Goal: Navigation & Orientation: Find specific page/section

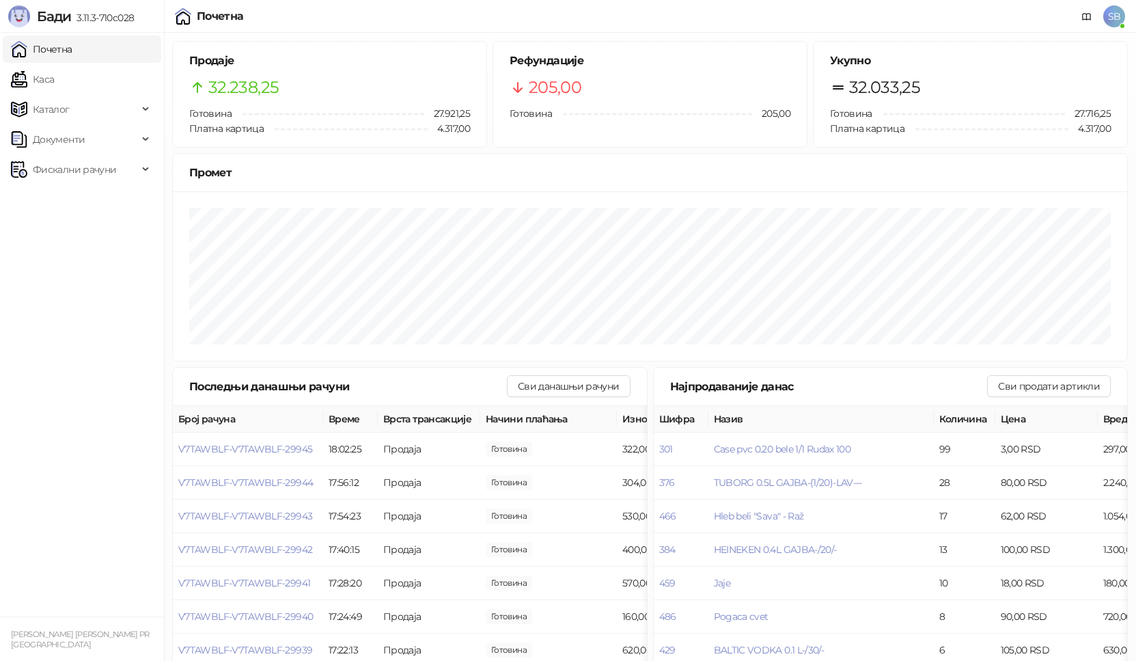
click at [54, 84] on link "Каса" at bounding box center [32, 79] width 43 height 27
click at [72, 52] on link "Почетна" at bounding box center [41, 49] width 61 height 27
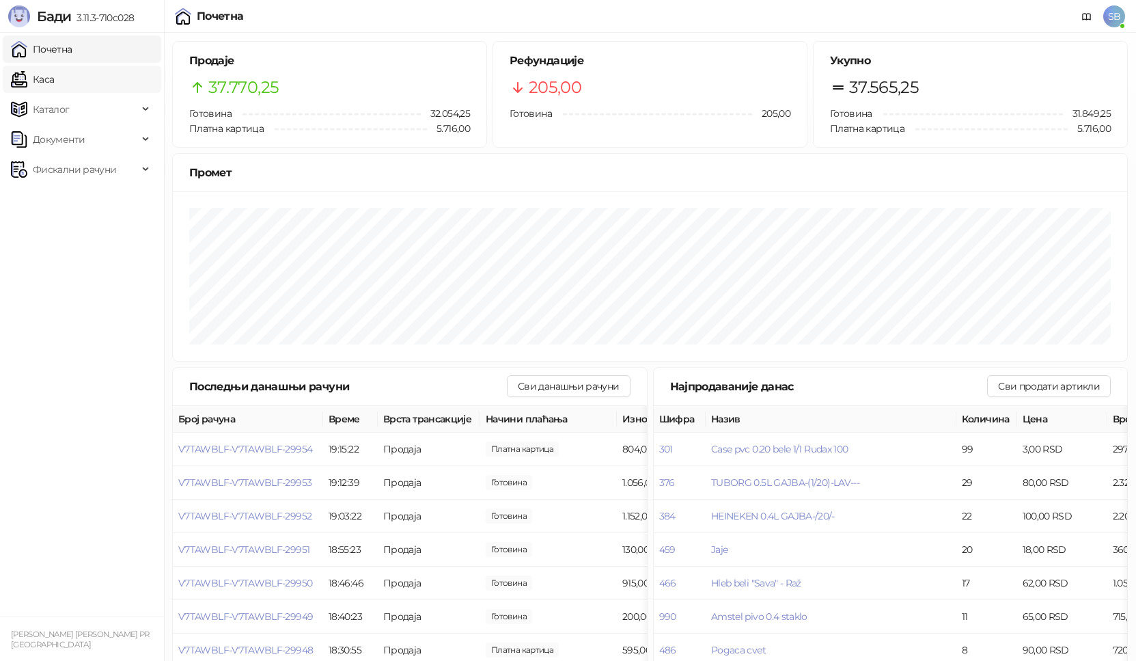
click at [46, 79] on link "Каса" at bounding box center [32, 79] width 43 height 27
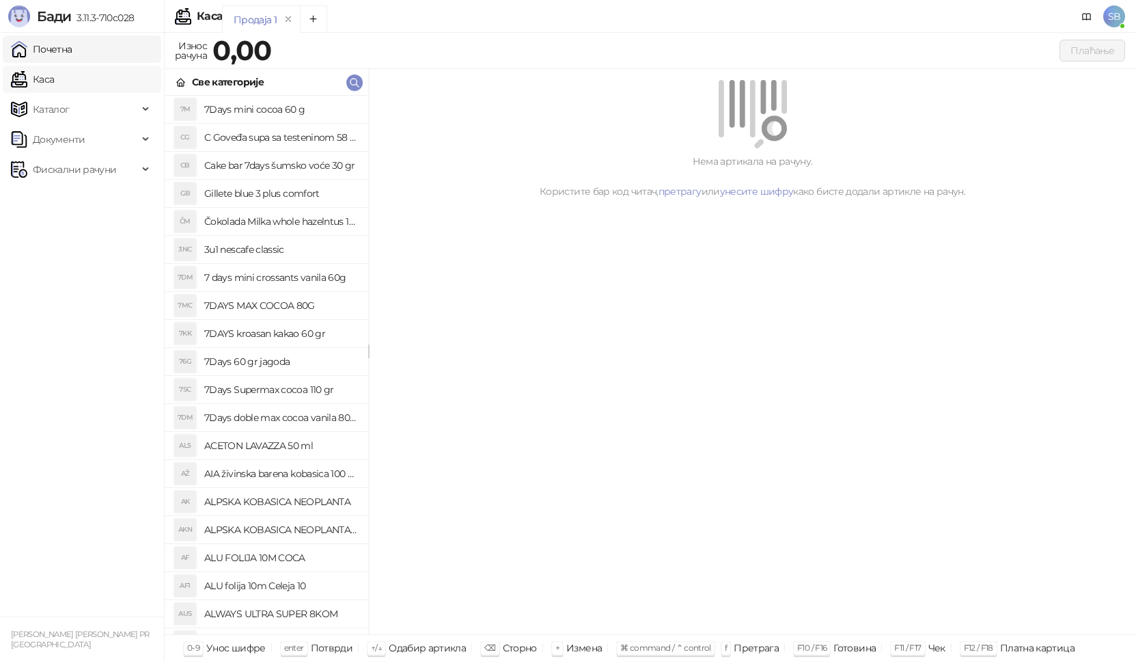
click at [46, 80] on link "Каса" at bounding box center [32, 79] width 43 height 27
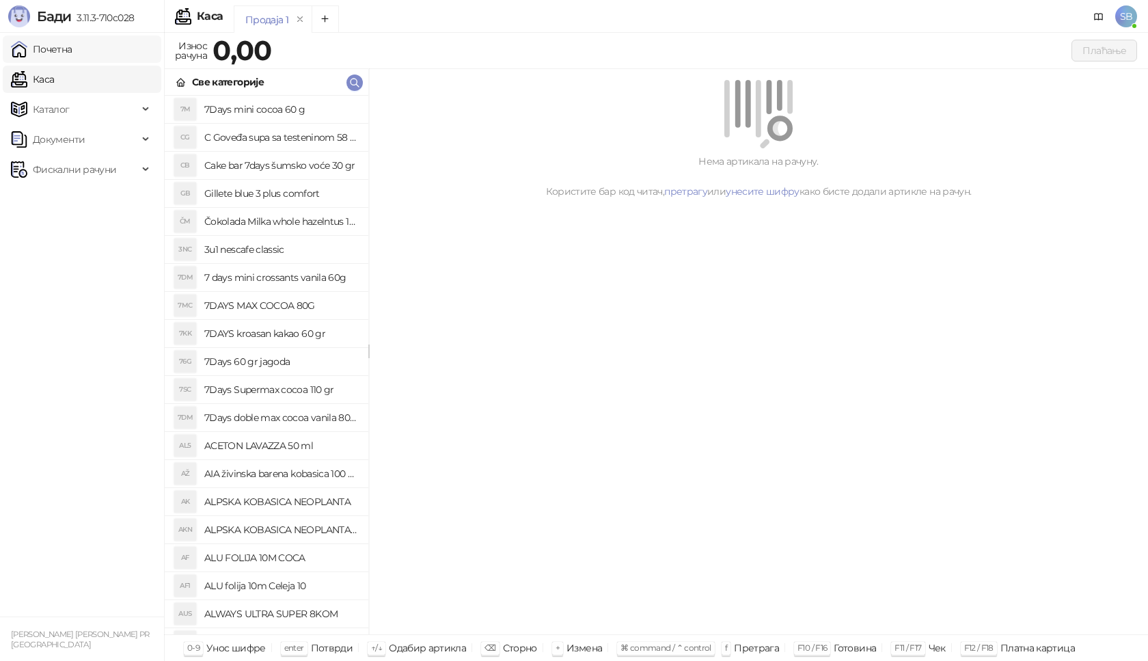
click at [72, 53] on link "Почетна" at bounding box center [41, 49] width 61 height 27
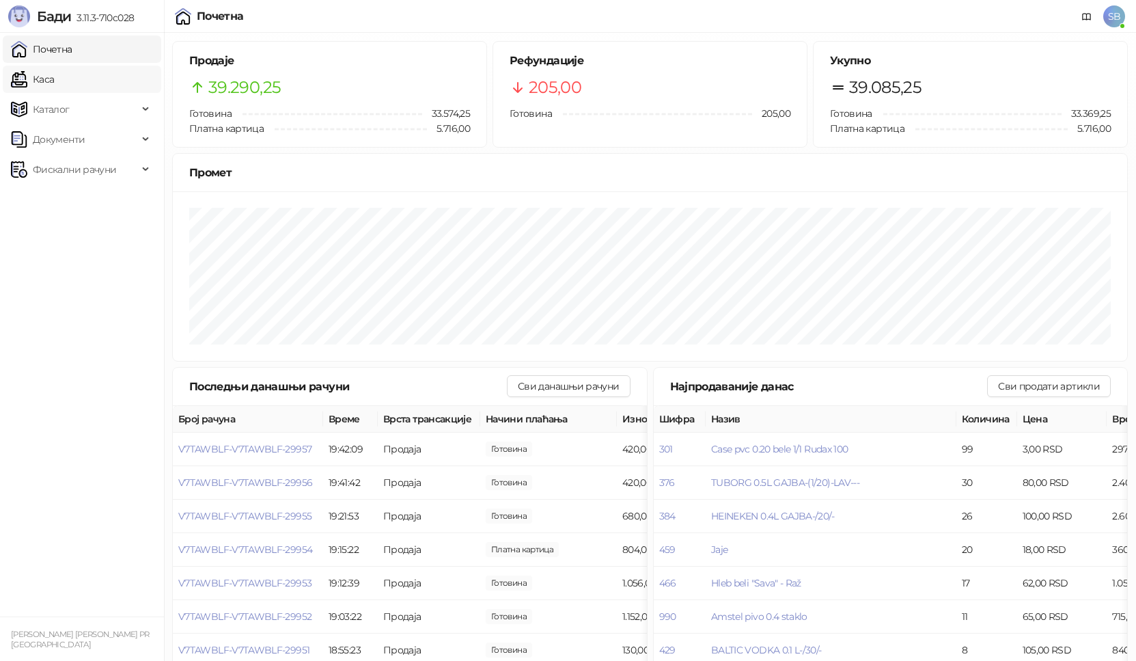
click at [38, 81] on link "Каса" at bounding box center [32, 79] width 43 height 27
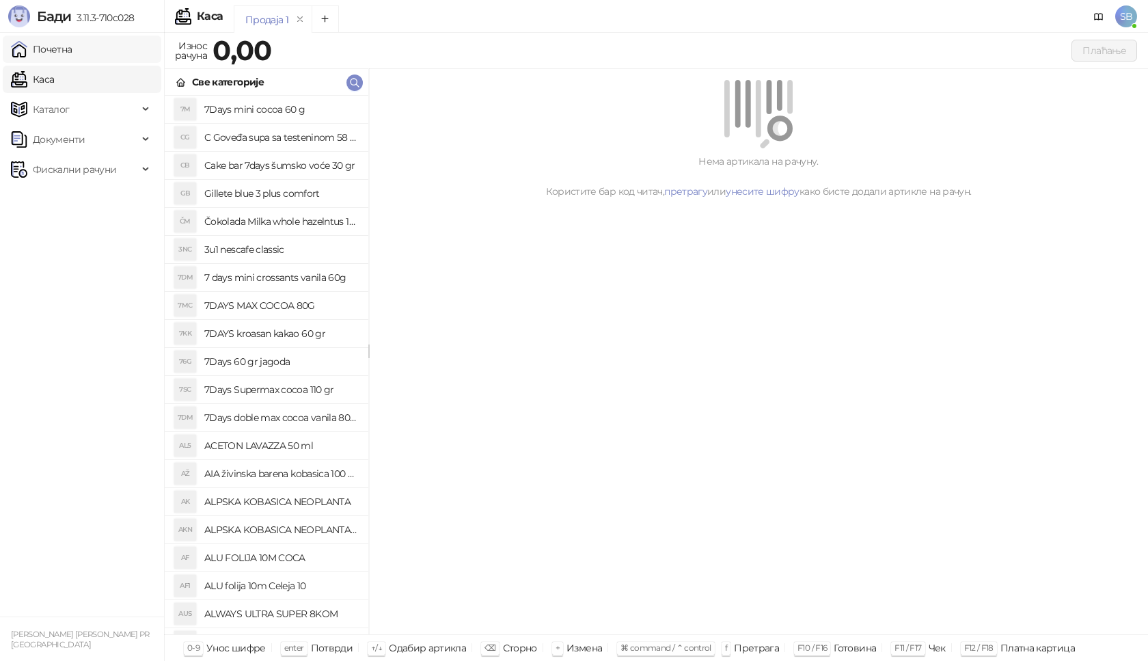
click at [60, 51] on link "Почетна" at bounding box center [41, 49] width 61 height 27
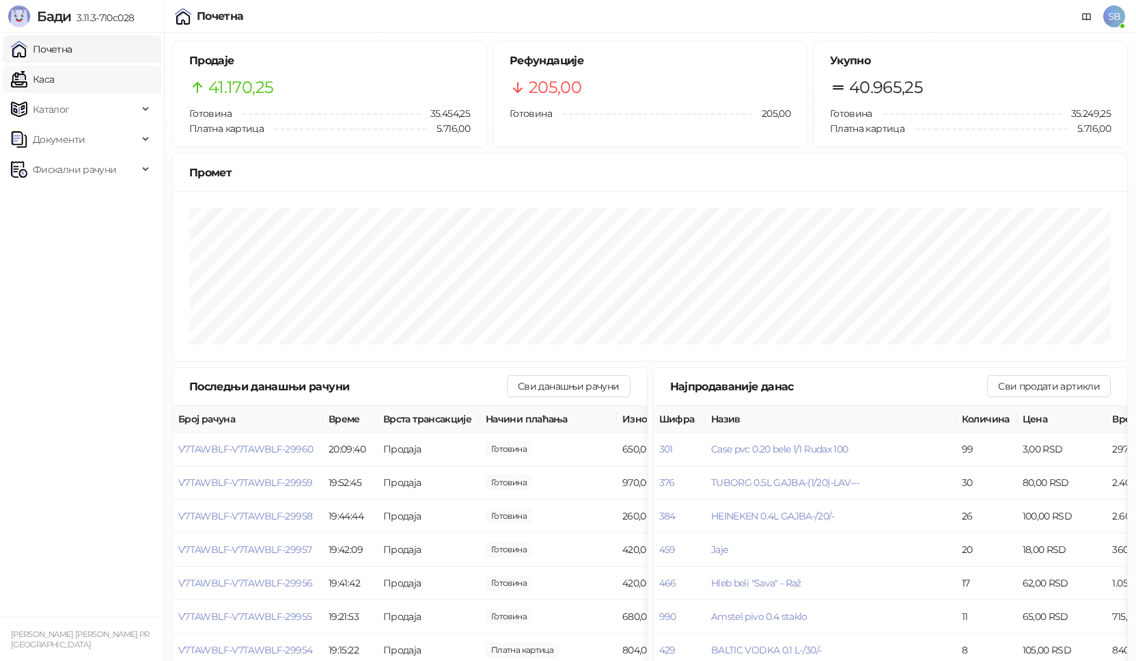
click at [36, 83] on link "Каса" at bounding box center [32, 79] width 43 height 27
click at [36, 82] on link "Каса" at bounding box center [32, 79] width 43 height 27
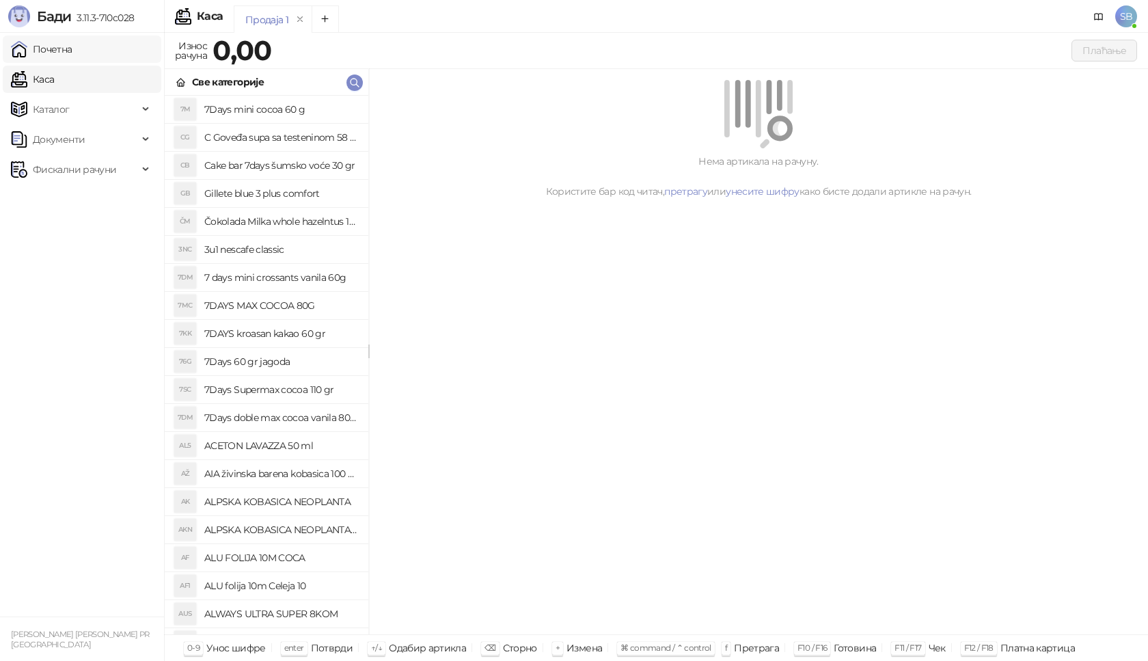
click at [48, 55] on link "Почетна" at bounding box center [41, 49] width 61 height 27
